Goal: Task Accomplishment & Management: Manage account settings

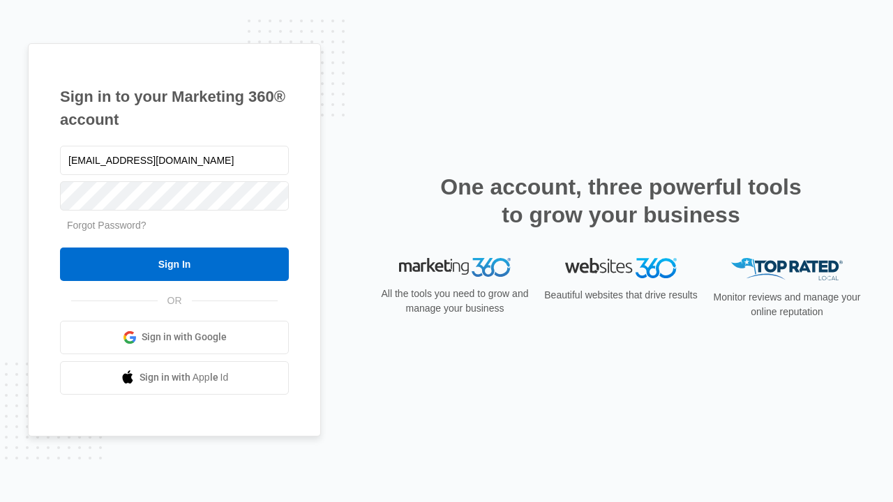
type input "dankie614@gmail.com"
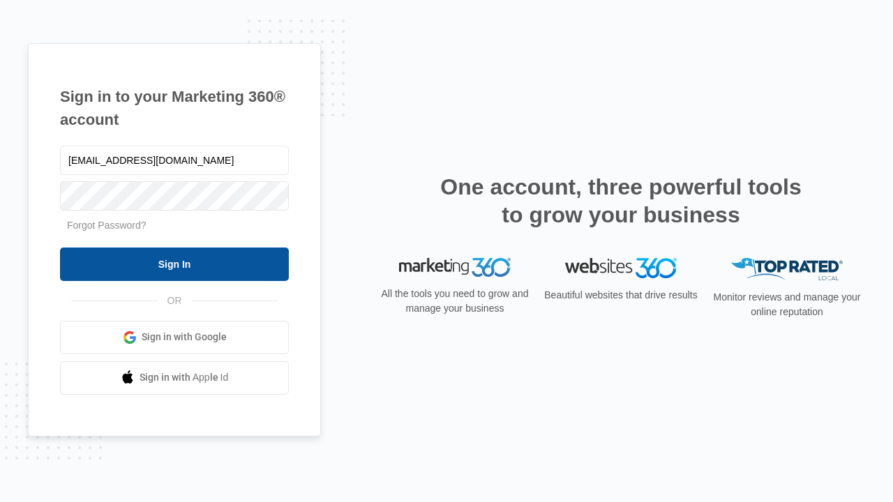
click at [174, 264] on input "Sign In" at bounding box center [174, 264] width 229 height 33
